Goal: Task Accomplishment & Management: Manage account settings

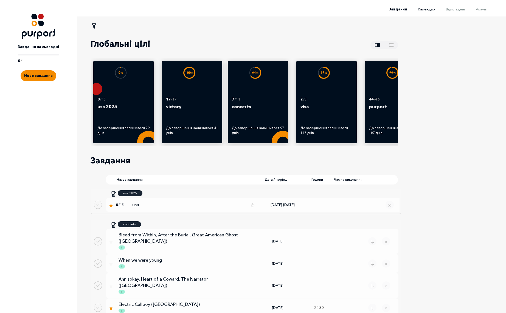
click at [433, 10] on span "Календар" at bounding box center [426, 9] width 17 height 4
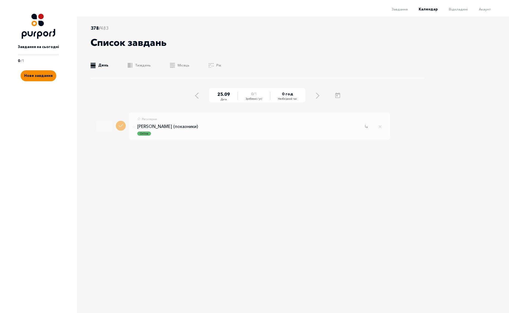
click at [120, 126] on button "Done task" at bounding box center [121, 126] width 10 height 10
click at [141, 64] on link ".b{fill:#F48B00;} Тиждень" at bounding box center [139, 65] width 23 height 5
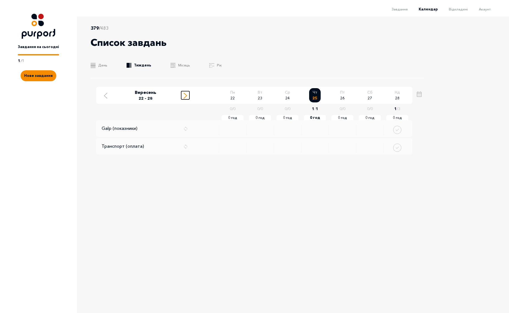
click at [185, 94] on line "Move to next week" at bounding box center [185, 94] width 3 height 3
click at [104, 94] on icon "Move to previous week" at bounding box center [105, 96] width 3 height 6
click at [182, 95] on button "Move to next week" at bounding box center [185, 95] width 8 height 8
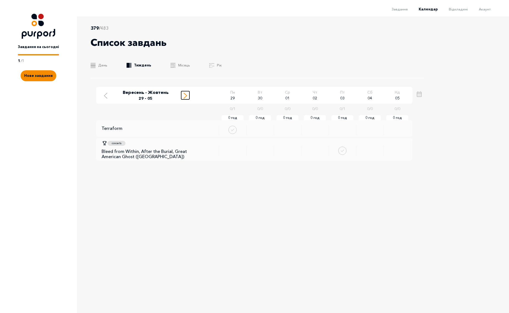
click at [184, 95] on icon "Move to next week" at bounding box center [185, 96] width 3 height 6
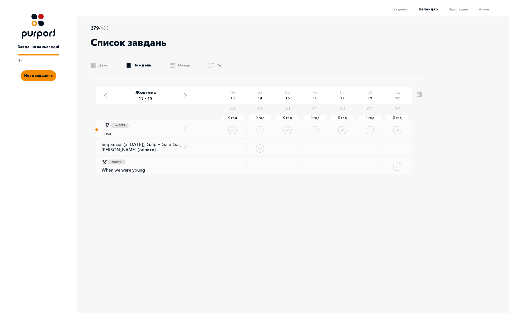
click at [170, 195] on div "379 / 483 Список завдань .b{fill:#F48B00;} День .b{fill:#F48B00;} Тиждень .b{fi…" at bounding box center [262, 157] width 370 height 282
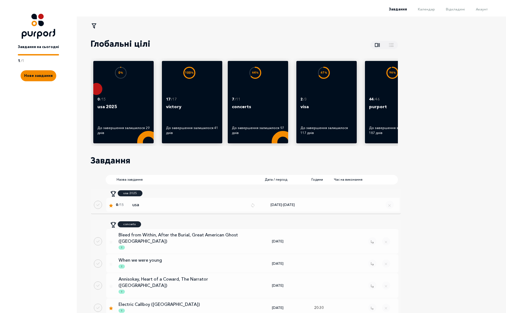
click at [488, 12] on li "Акаунт" at bounding box center [476, 8] width 23 height 7
click at [486, 9] on span "Акаунт" at bounding box center [482, 9] width 12 height 4
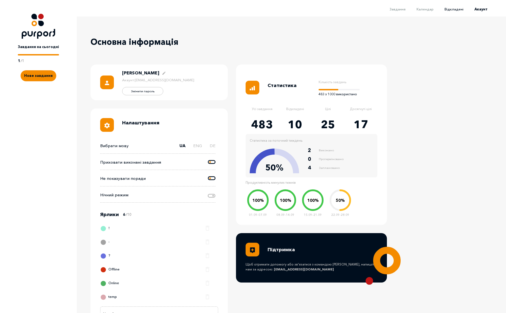
click at [460, 8] on span "Відкладені" at bounding box center [453, 9] width 19 height 4
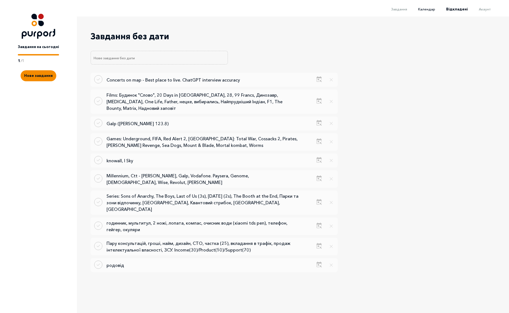
click at [432, 10] on span "Календар" at bounding box center [426, 9] width 17 height 4
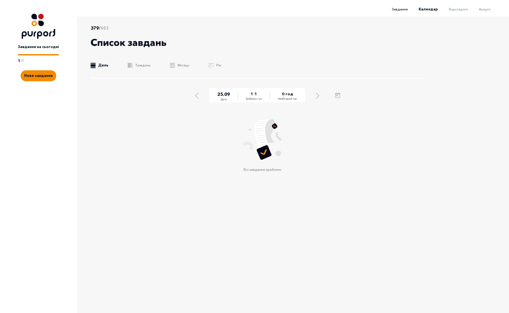
click at [404, 10] on span "Завдання" at bounding box center [400, 9] width 16 height 4
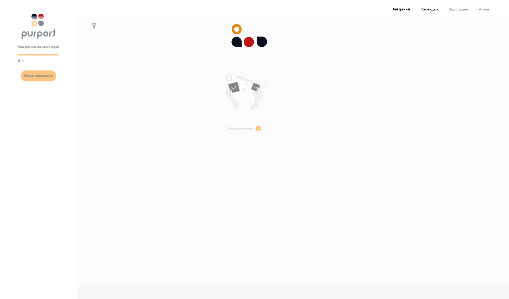
click at [431, 9] on span "Календар" at bounding box center [429, 9] width 17 height 4
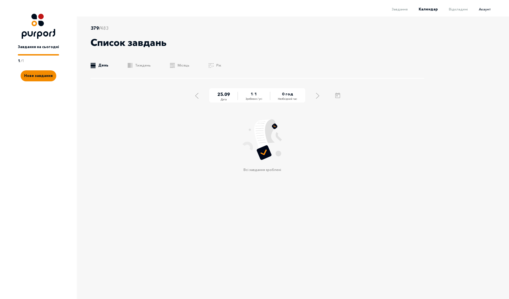
click at [481, 10] on span "Акаунт" at bounding box center [485, 9] width 12 height 4
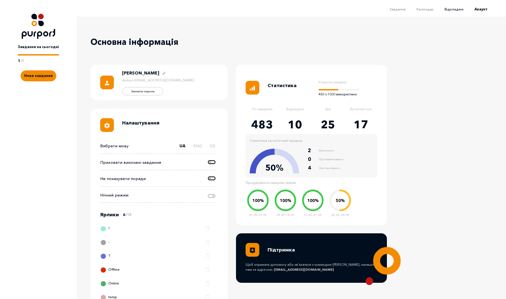
click at [462, 10] on span "Відкладені" at bounding box center [453, 9] width 19 height 4
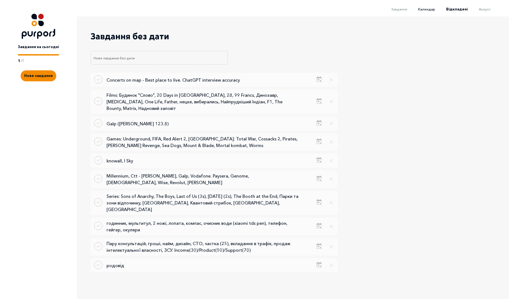
click at [429, 10] on span "Календар" at bounding box center [426, 9] width 17 height 4
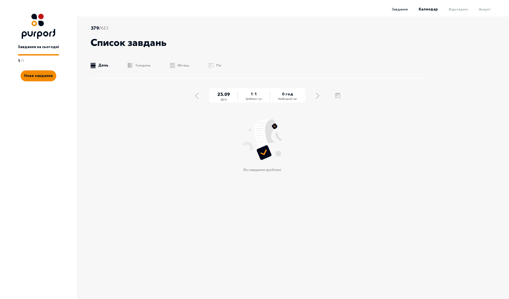
click at [399, 10] on span "Завдання" at bounding box center [400, 9] width 16 height 4
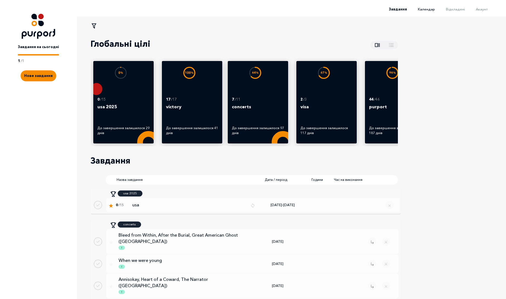
click at [427, 8] on span "Календар" at bounding box center [426, 9] width 17 height 4
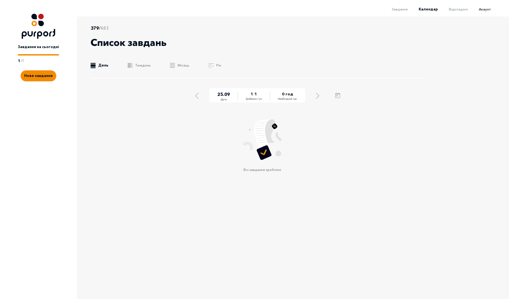
click at [468, 9] on link "Акаунт" at bounding box center [479, 9] width 23 height 4
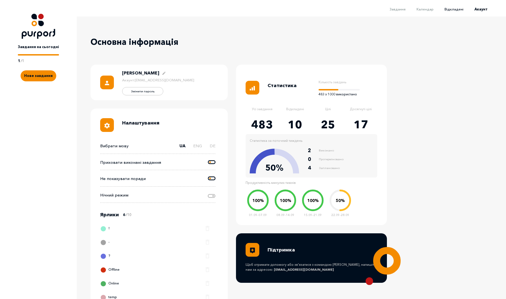
click at [460, 9] on span "Відкладені" at bounding box center [453, 9] width 19 height 4
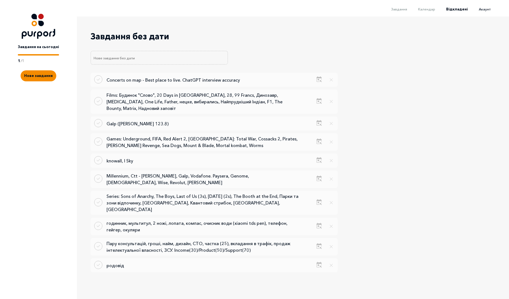
click at [487, 11] on span "Акаунт" at bounding box center [485, 9] width 12 height 4
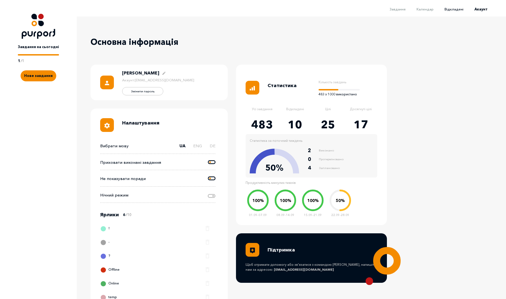
click at [461, 8] on span "Відкладені" at bounding box center [453, 9] width 19 height 4
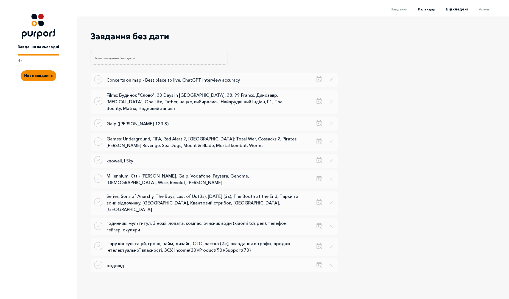
click at [429, 9] on span "Календар" at bounding box center [426, 9] width 17 height 4
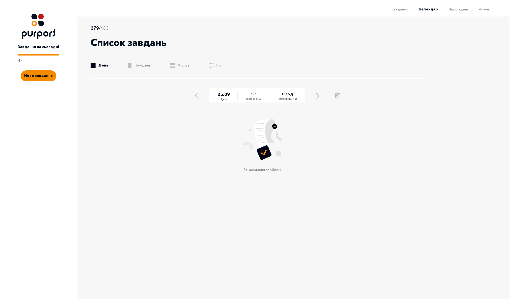
click at [399, 13] on div "Завдання Календар Відкладені Акаунт" at bounding box center [252, 10] width 504 height 11
click at [403, 10] on span "Завдання" at bounding box center [400, 9] width 16 height 4
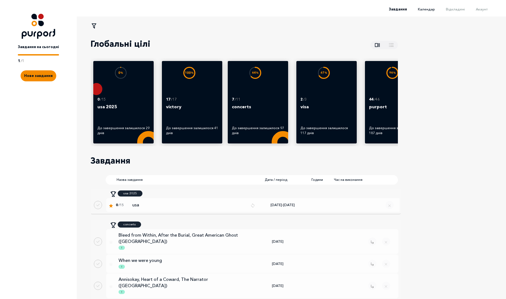
click at [428, 9] on span "Календар" at bounding box center [426, 9] width 17 height 4
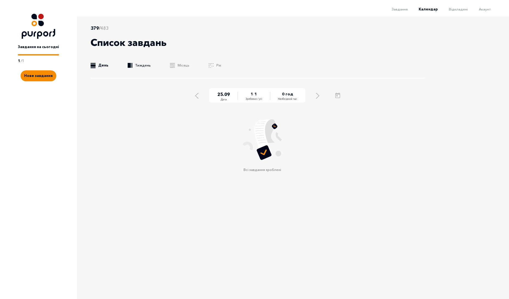
click at [139, 63] on link ".b{fill:#F48B00;} Тиждень" at bounding box center [139, 65] width 23 height 5
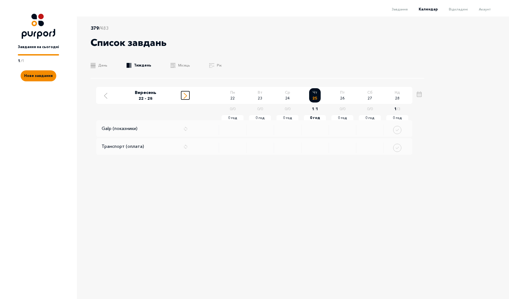
click at [185, 96] on icon "Move to next week" at bounding box center [185, 96] width 3 height 6
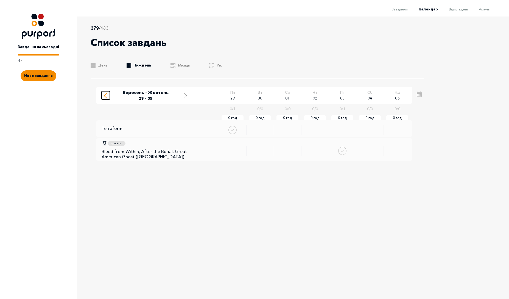
click at [103, 96] on div "Move to previous week" at bounding box center [105, 95] width 5 height 7
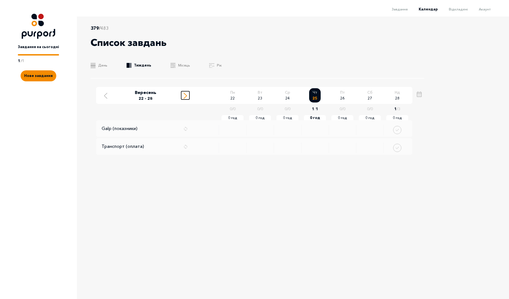
click at [187, 95] on line "Move to next week" at bounding box center [185, 94] width 3 height 3
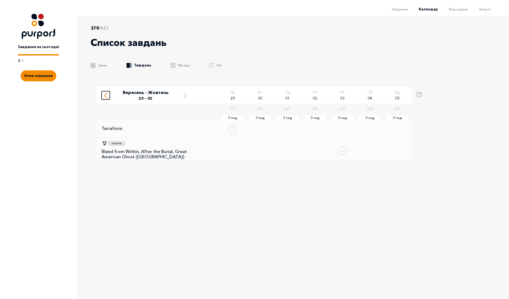
click at [105, 97] on line "Move to previous week" at bounding box center [105, 96] width 3 height 3
